Goal: Information Seeking & Learning: Learn about a topic

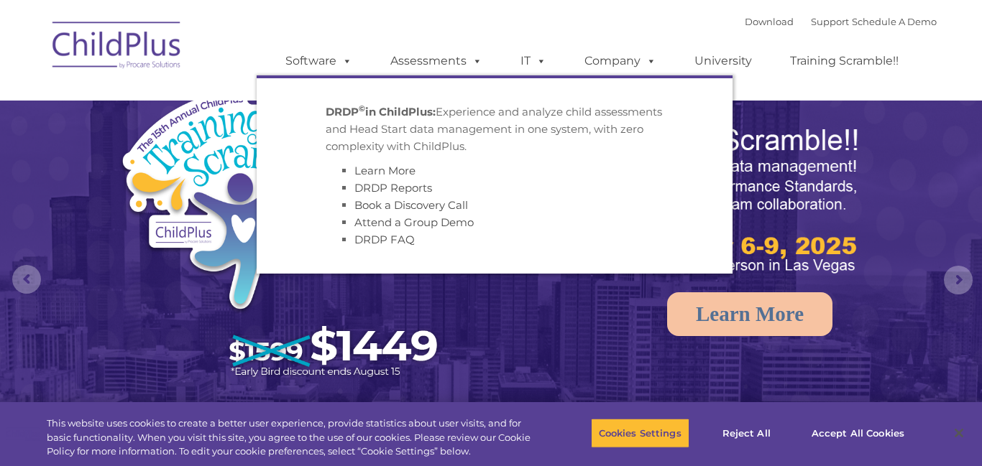
select select "MEDIUM"
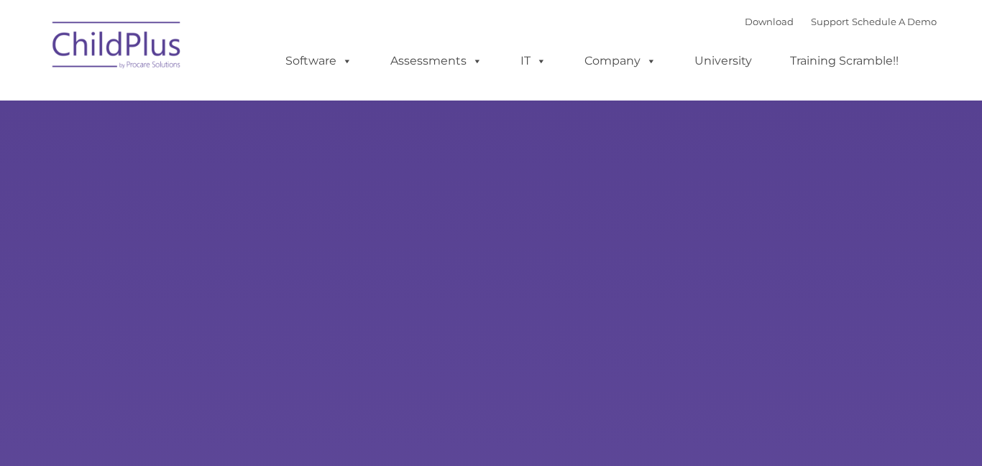
type input ""
select select "MEDIUM"
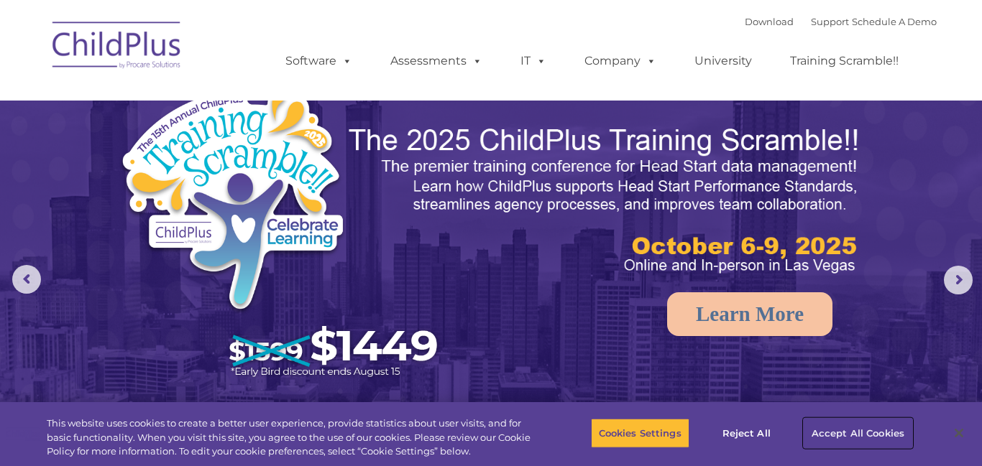
click at [829, 427] on button "Accept All Cookies" at bounding box center [858, 433] width 109 height 30
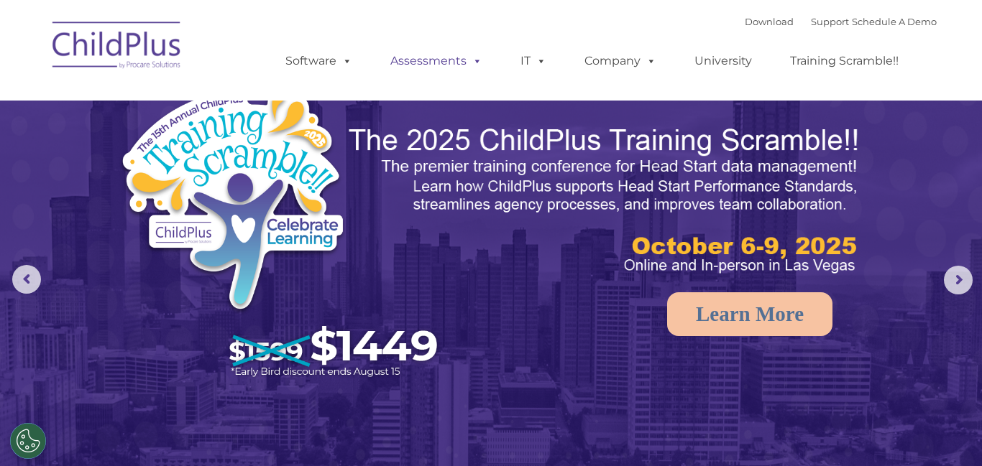
select select "MEDIUM"
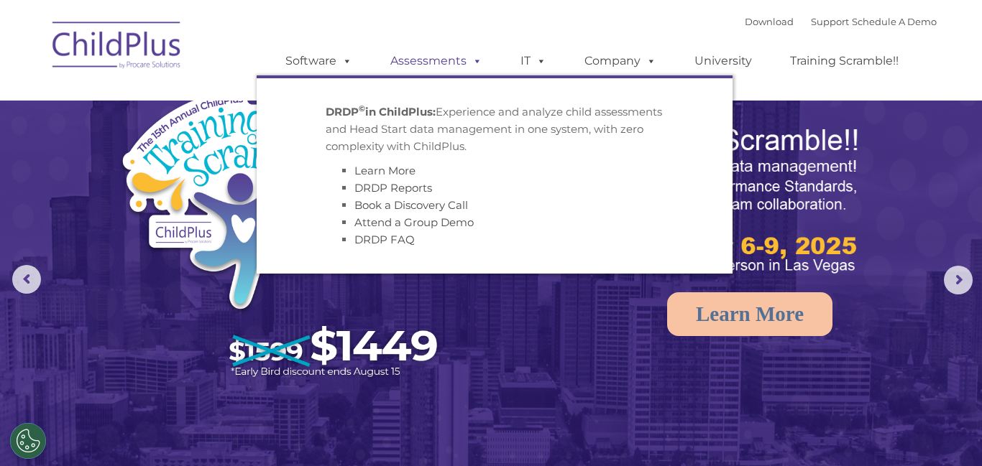
click at [455, 56] on link "Assessments" at bounding box center [436, 61] width 121 height 29
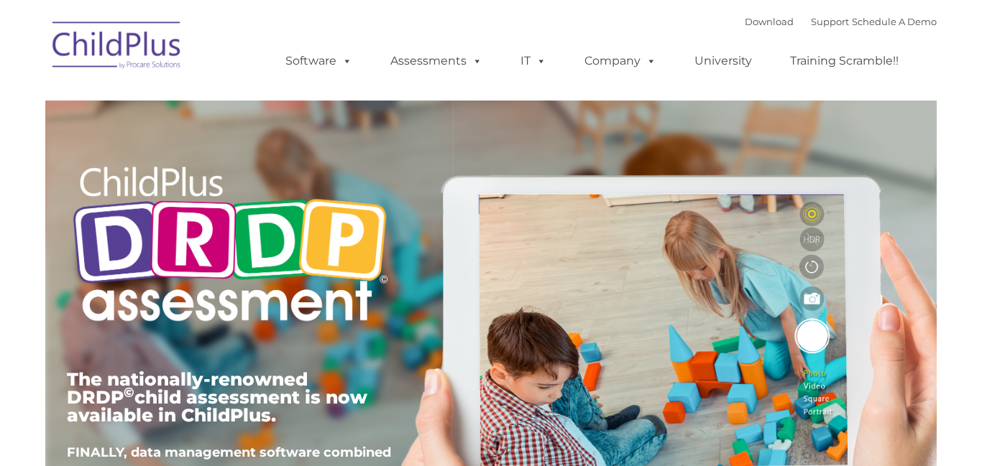
type input ""
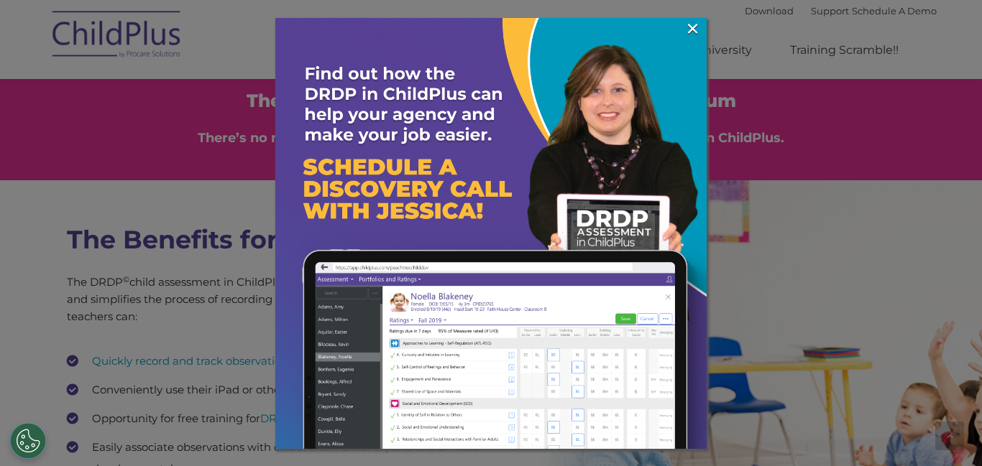
scroll to position [1769, 0]
click at [696, 36] on link "×" at bounding box center [692, 29] width 17 height 14
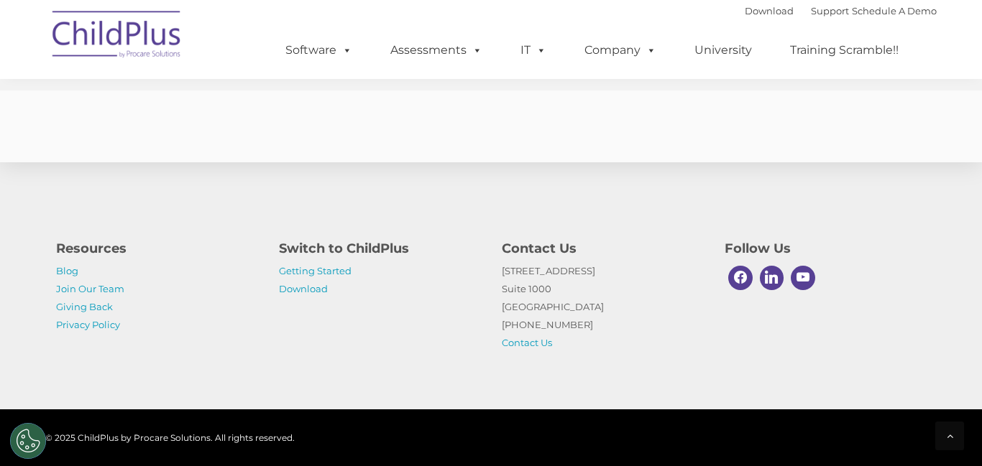
scroll to position [5762, 0]
click at [315, 271] on link "Getting Started" at bounding box center [315, 271] width 73 height 12
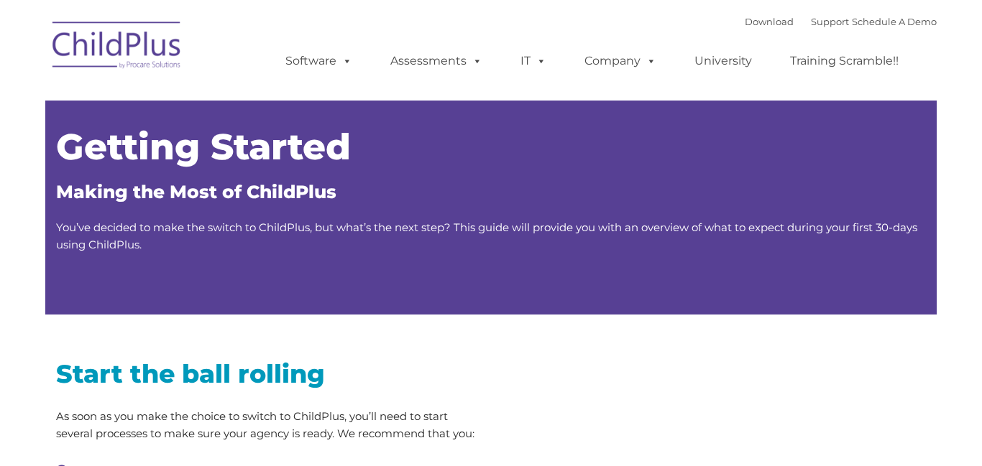
type input ""
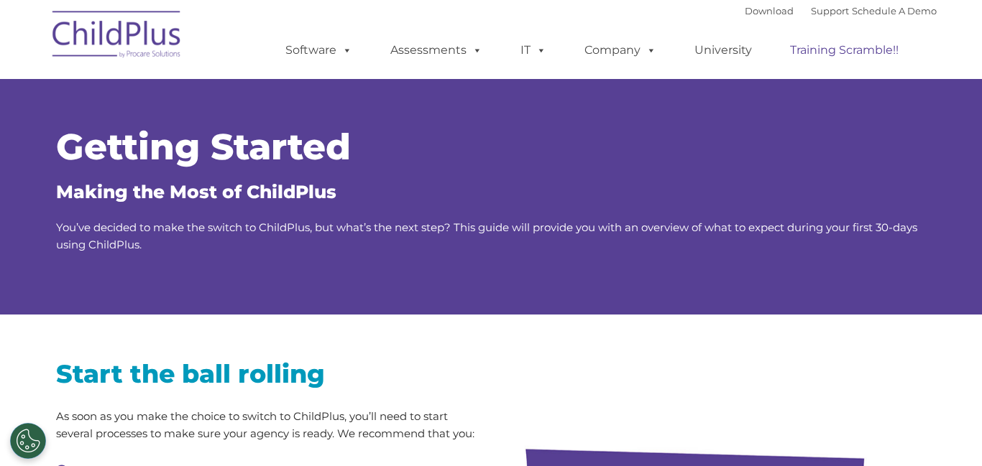
click at [857, 53] on link "Training Scramble!!" at bounding box center [844, 50] width 137 height 29
click at [845, 50] on link "Training Scramble!!" at bounding box center [844, 50] width 137 height 29
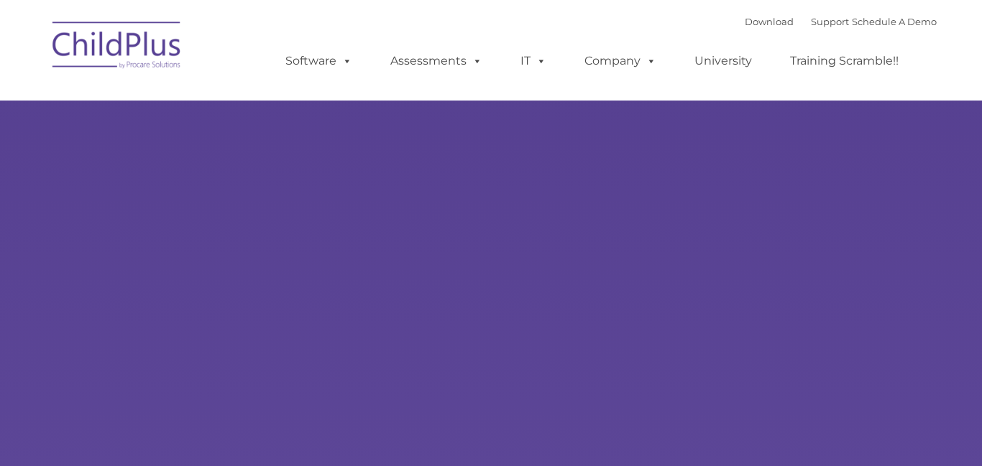
type input ""
select select "MEDIUM"
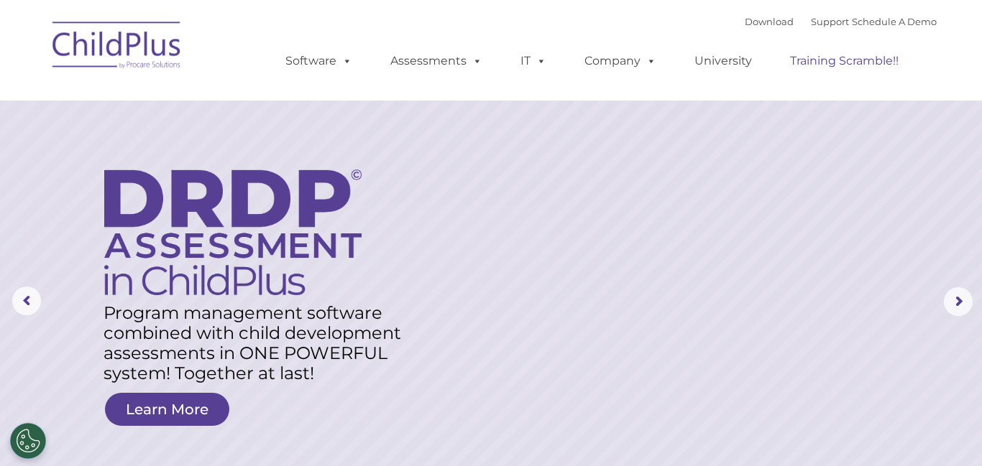
click at [847, 63] on link "Training Scramble!!" at bounding box center [844, 61] width 137 height 29
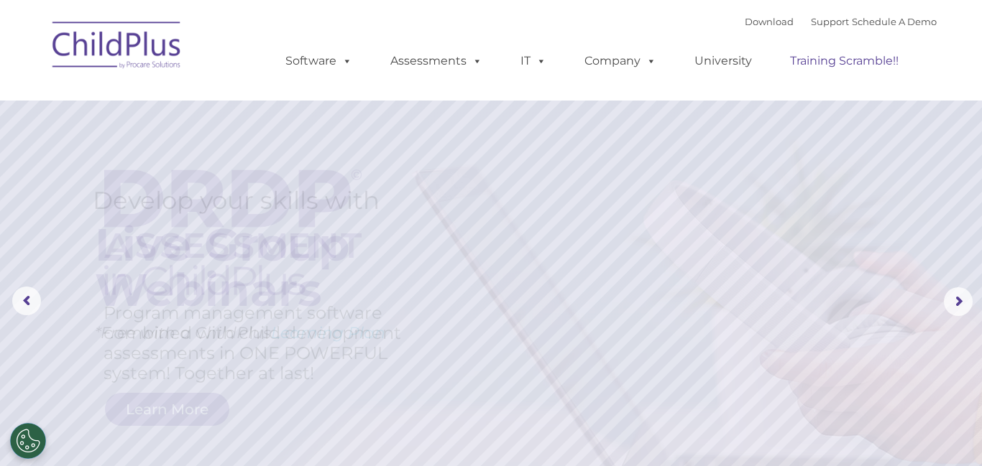
click at [822, 58] on link "Training Scramble!!" at bounding box center [844, 61] width 137 height 29
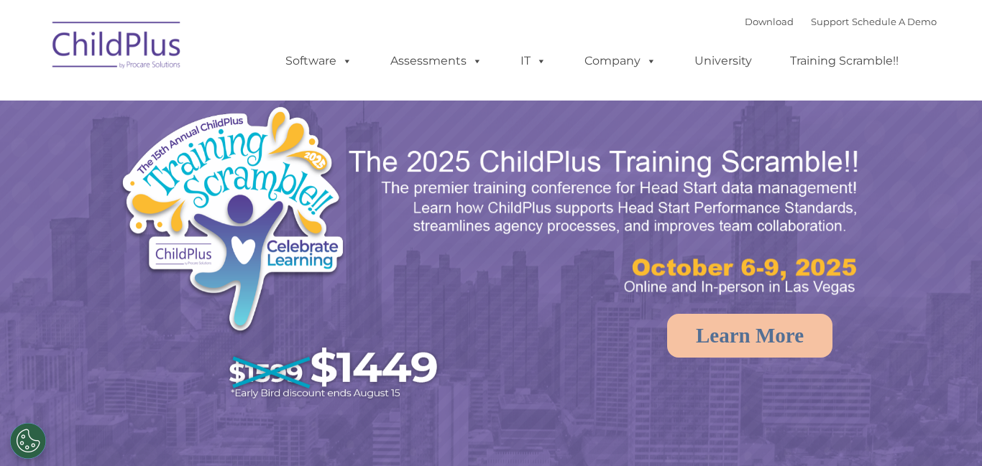
select select "MEDIUM"
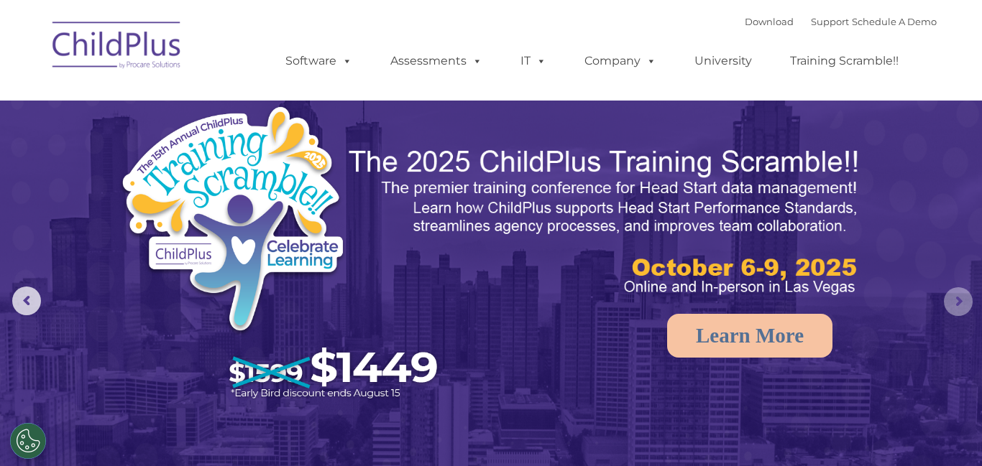
click at [951, 298] on rs-arrow at bounding box center [958, 302] width 29 height 29
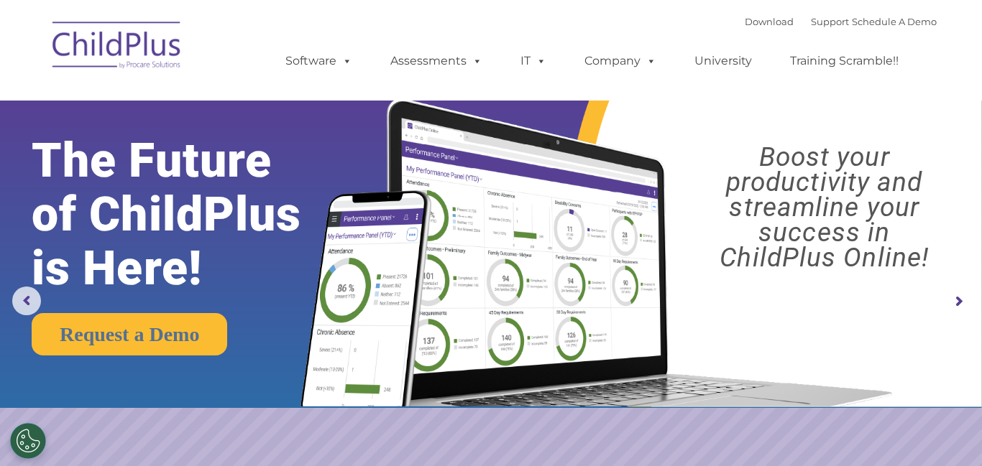
click at [951, 298] on rs-arrow at bounding box center [958, 302] width 29 height 29
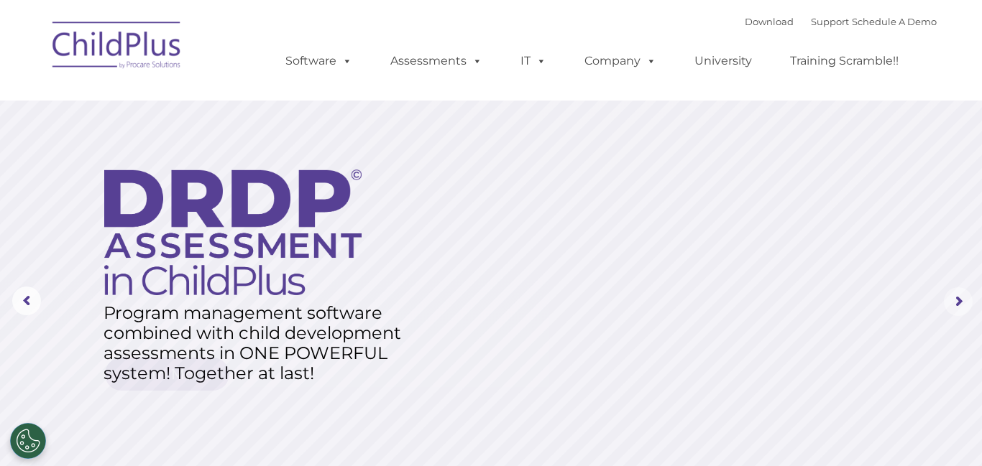
click at [951, 298] on rs-arrow at bounding box center [958, 302] width 29 height 29
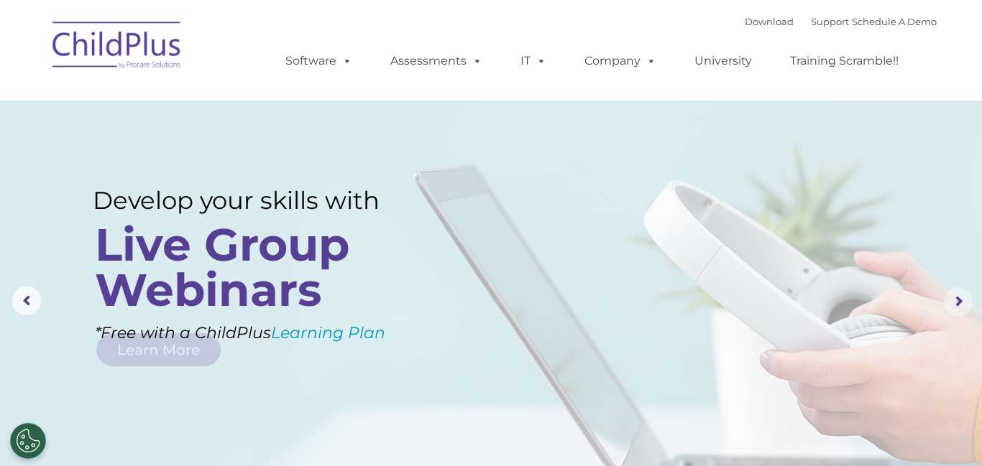
click at [951, 298] on rs-arrow at bounding box center [958, 302] width 29 height 29
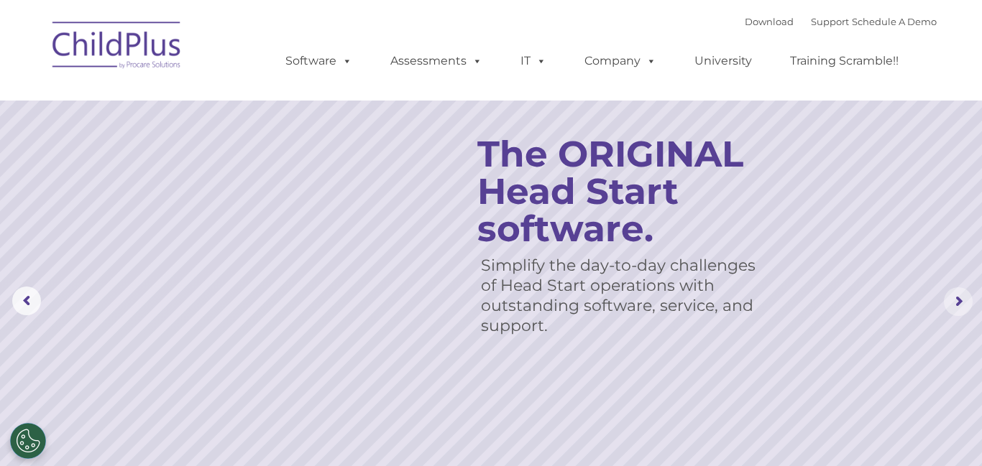
click at [951, 298] on rs-arrow at bounding box center [958, 302] width 29 height 29
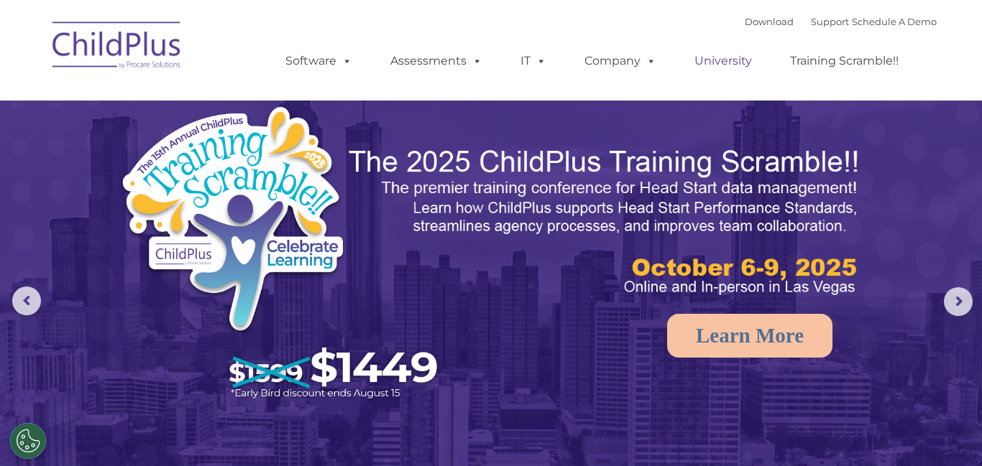
click at [709, 62] on link "University" at bounding box center [723, 61] width 86 height 29
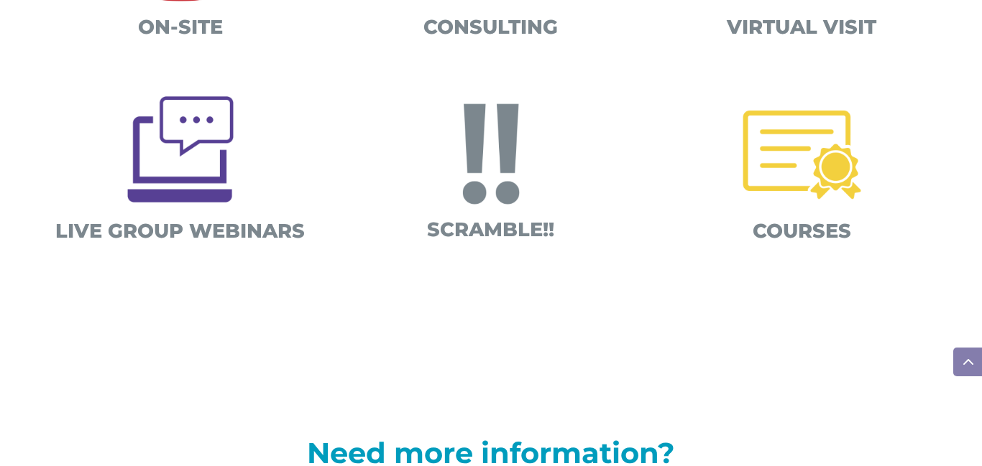
scroll to position [682, 0]
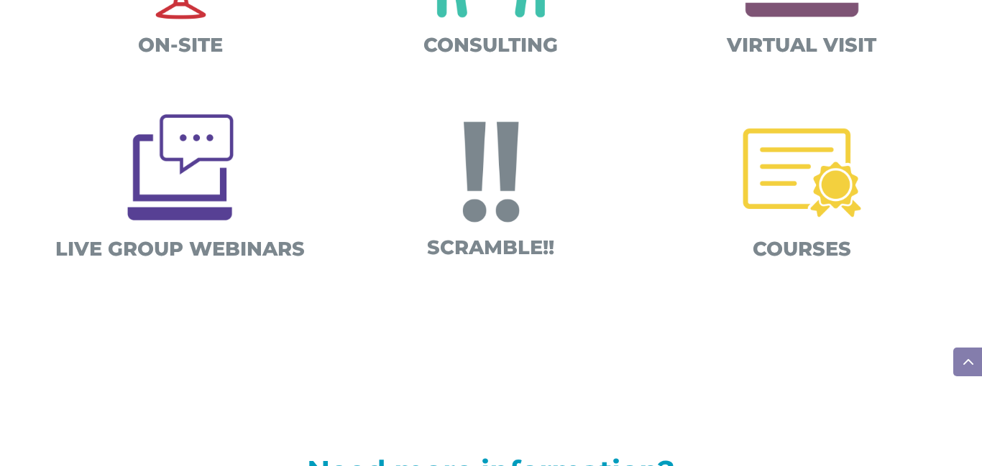
click at [813, 190] on img at bounding box center [802, 173] width 144 height 144
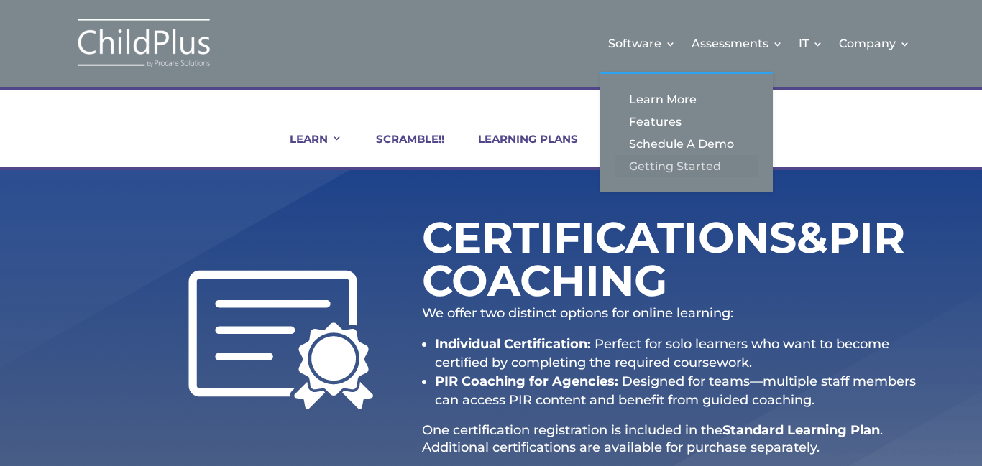
click at [674, 173] on link "Getting Started" at bounding box center [687, 166] width 144 height 22
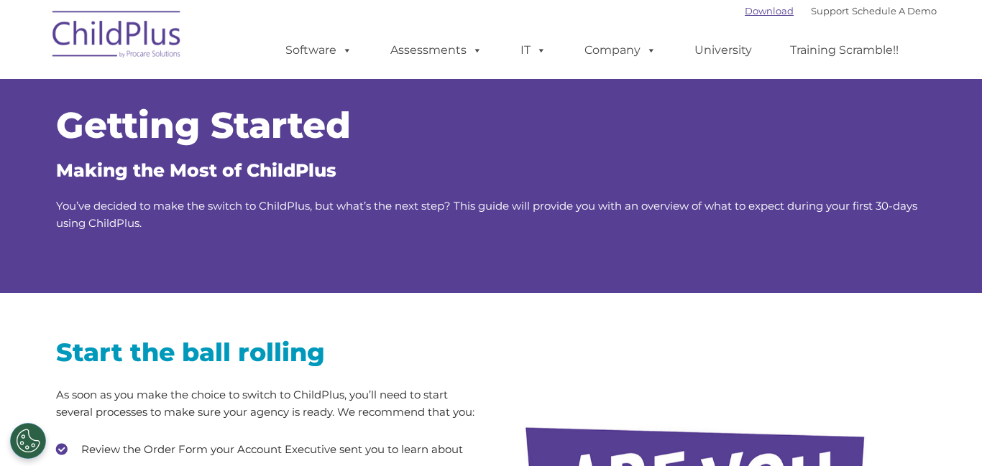
click at [758, 11] on link "Download" at bounding box center [769, 11] width 49 height 12
